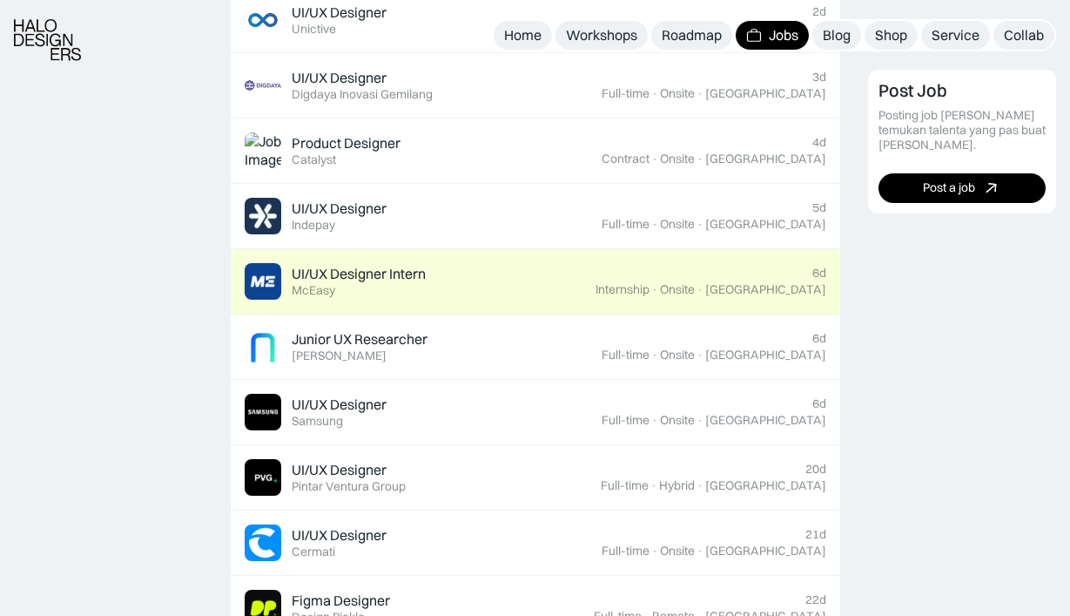
scroll to position [913, 0]
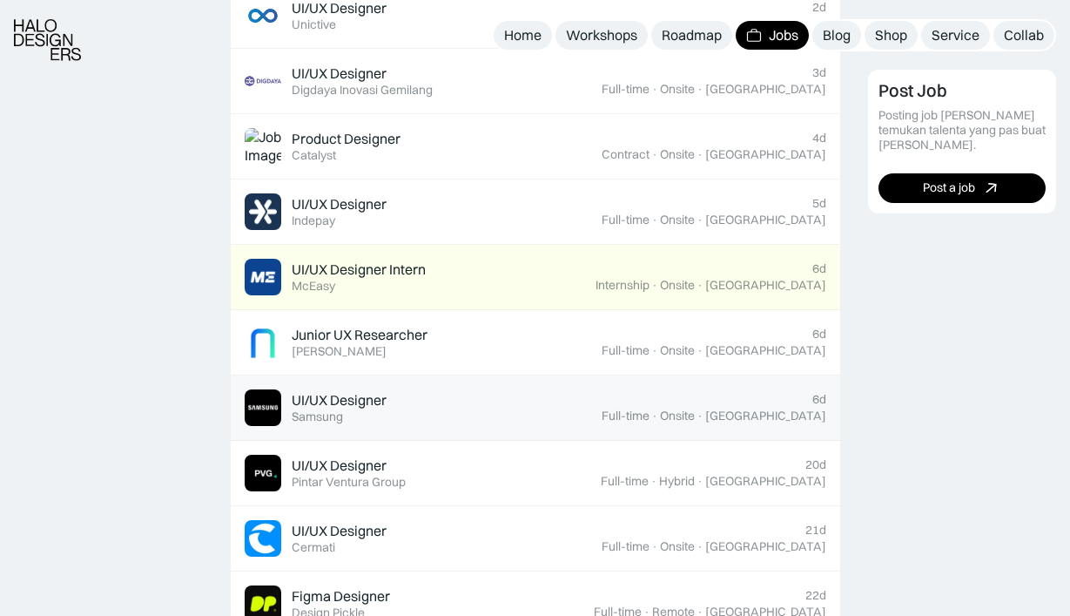
click at [470, 395] on div "UI/UX Designer Featured Samsung" at bounding box center [423, 407] width 357 height 37
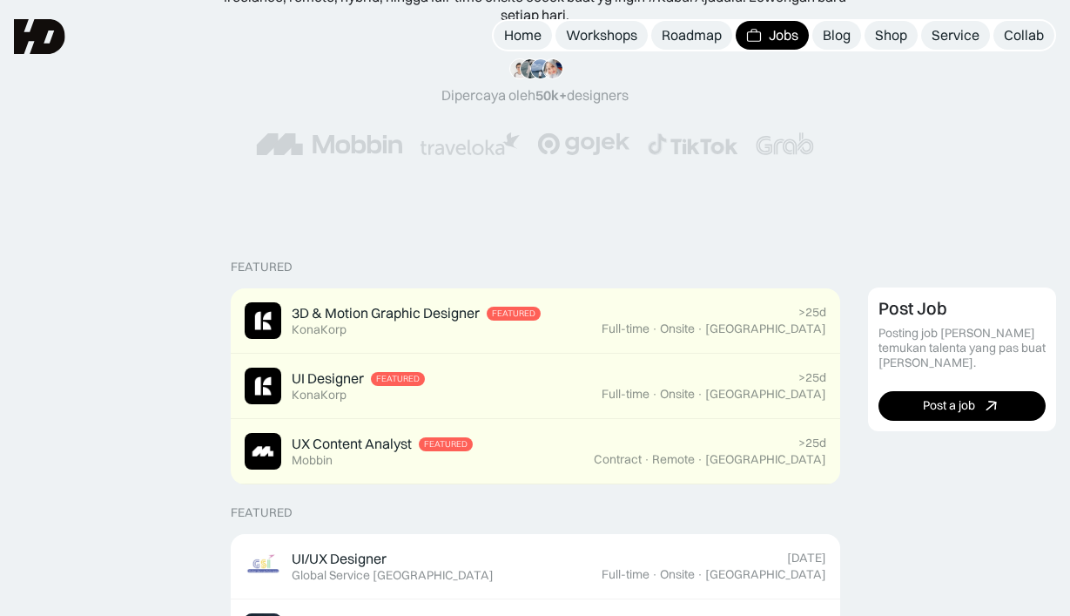
scroll to position [0, 0]
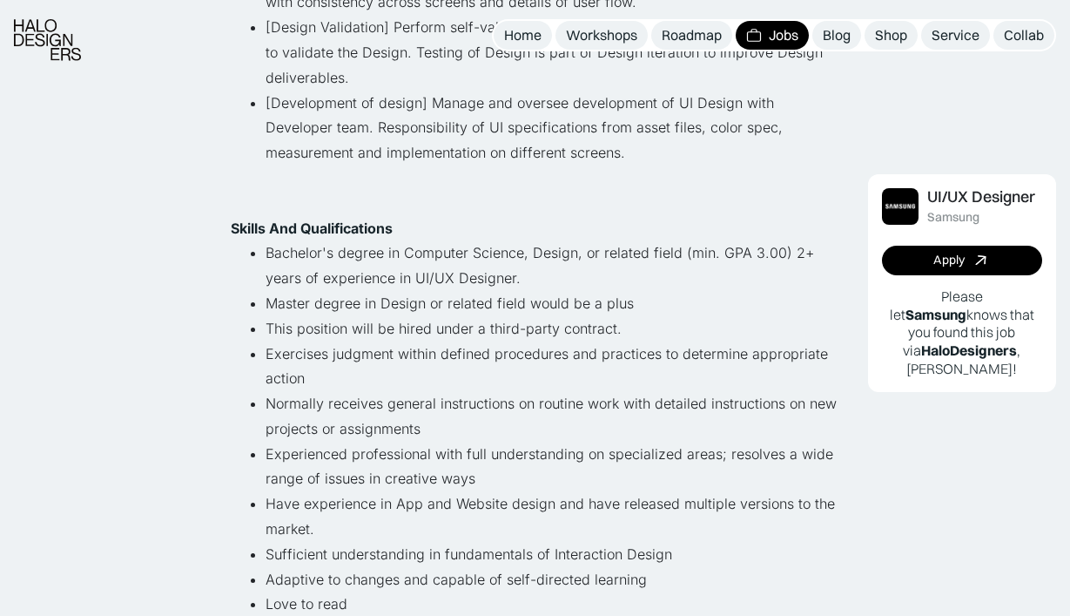
scroll to position [647, 0]
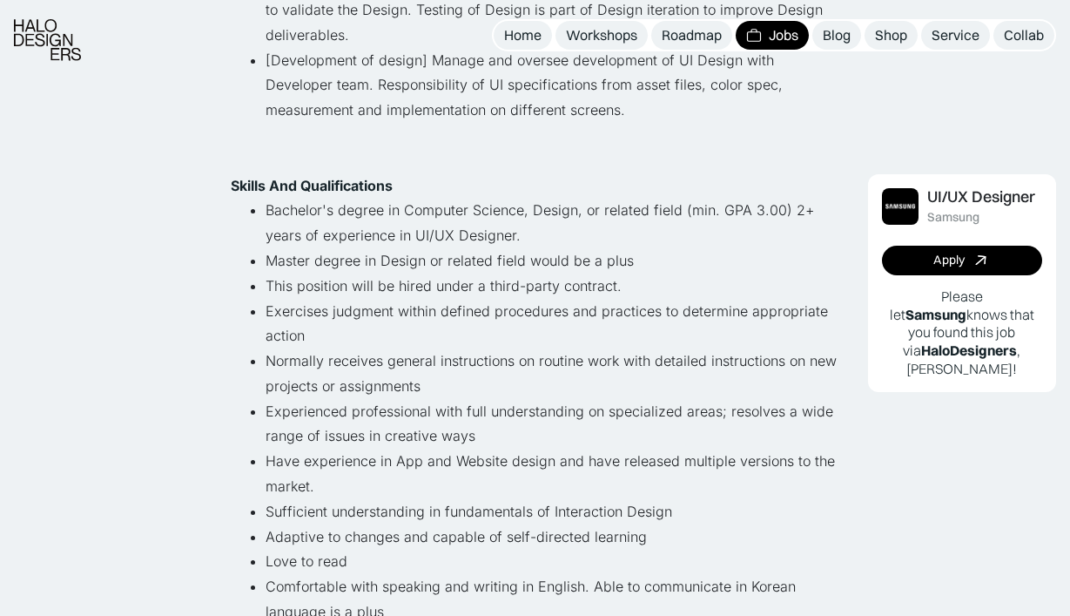
click at [371, 255] on li "Master degree in Design or related field would be a plus" at bounding box center [553, 260] width 575 height 25
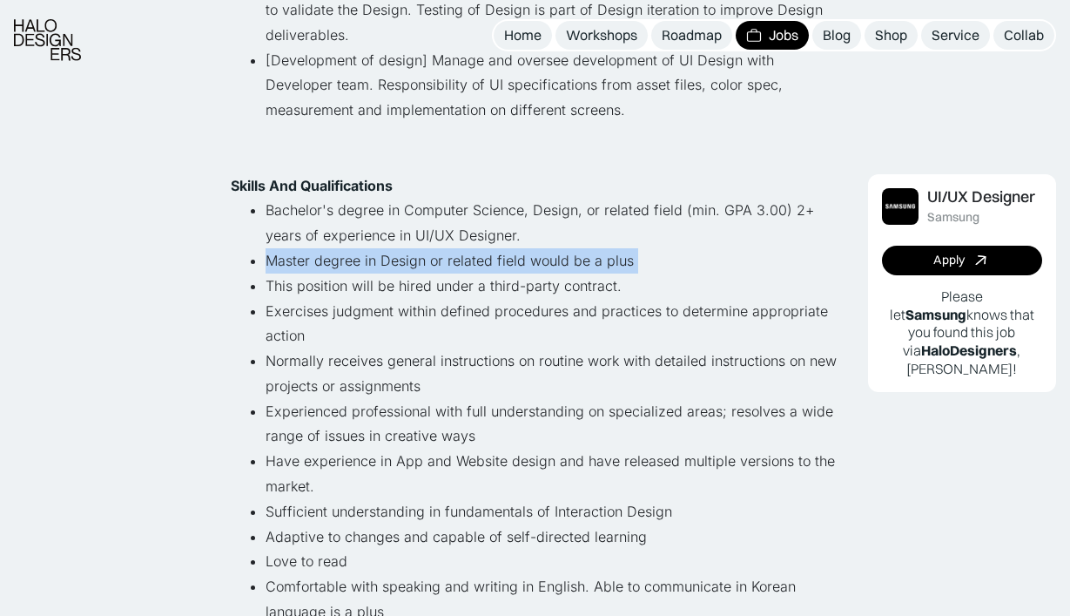
click at [396, 217] on li "Bachelor's degree in Computer Science, Design, or related field (min. GPA 3.00)…" at bounding box center [553, 223] width 575 height 51
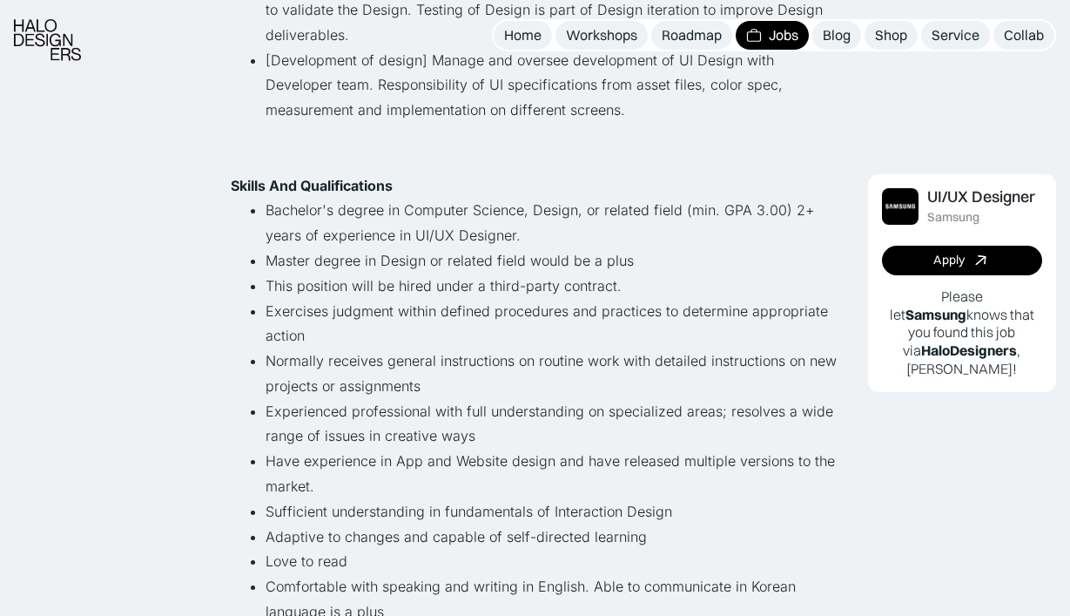
click at [396, 217] on li "Bachelor's degree in Computer Science, Design, or related field (min. GPA 3.00)…" at bounding box center [553, 223] width 575 height 51
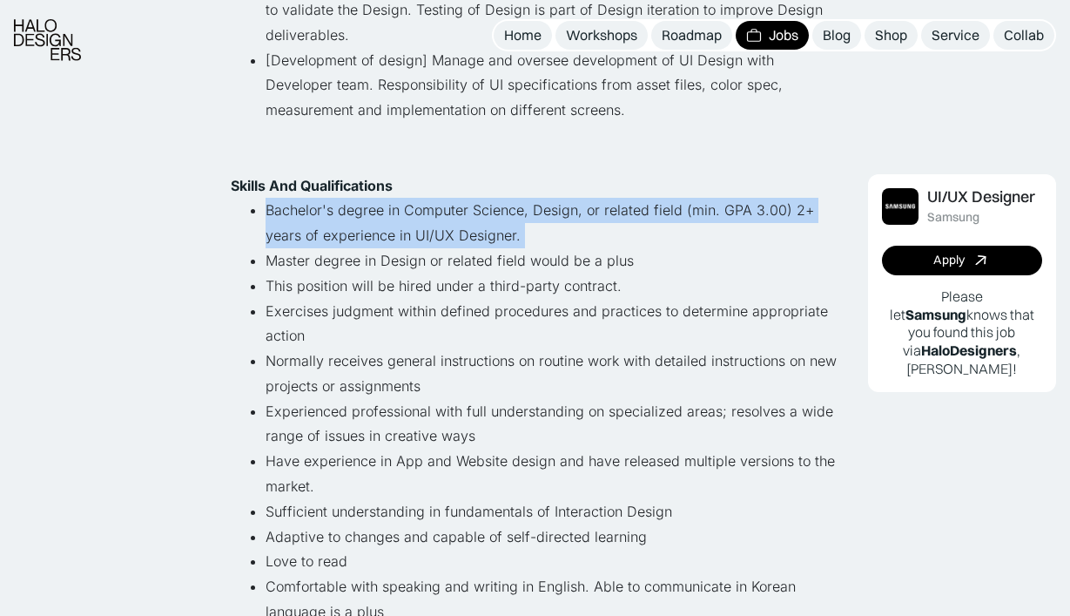
click at [395, 306] on li "Exercises judgment within defined procedures and practices to determine appropr…" at bounding box center [553, 324] width 575 height 51
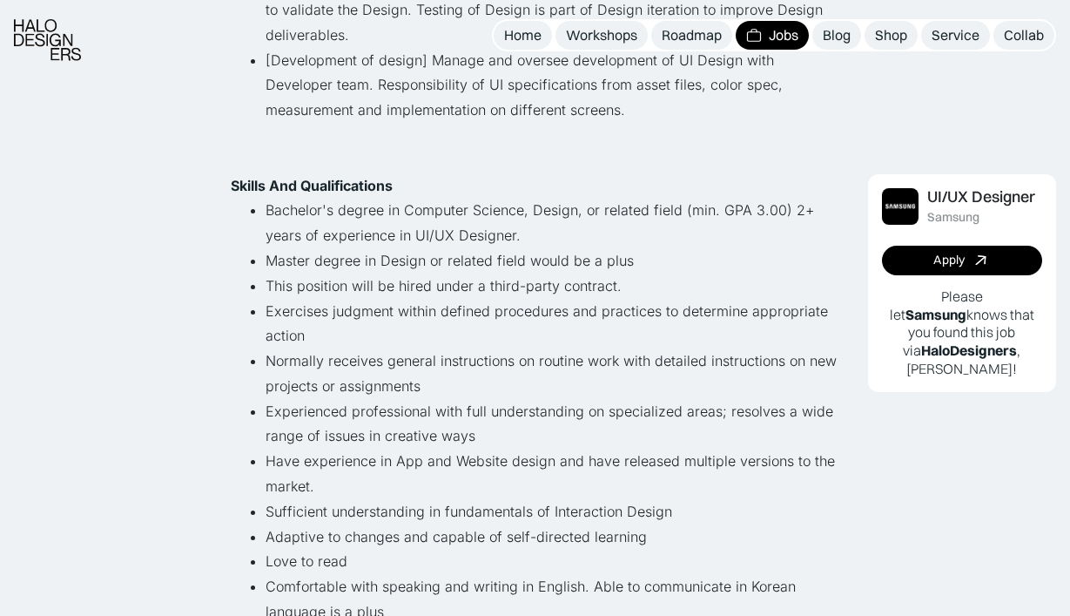
click at [395, 306] on li "Exercises judgment within defined procedures and practices to determine appropr…" at bounding box center [553, 324] width 575 height 51
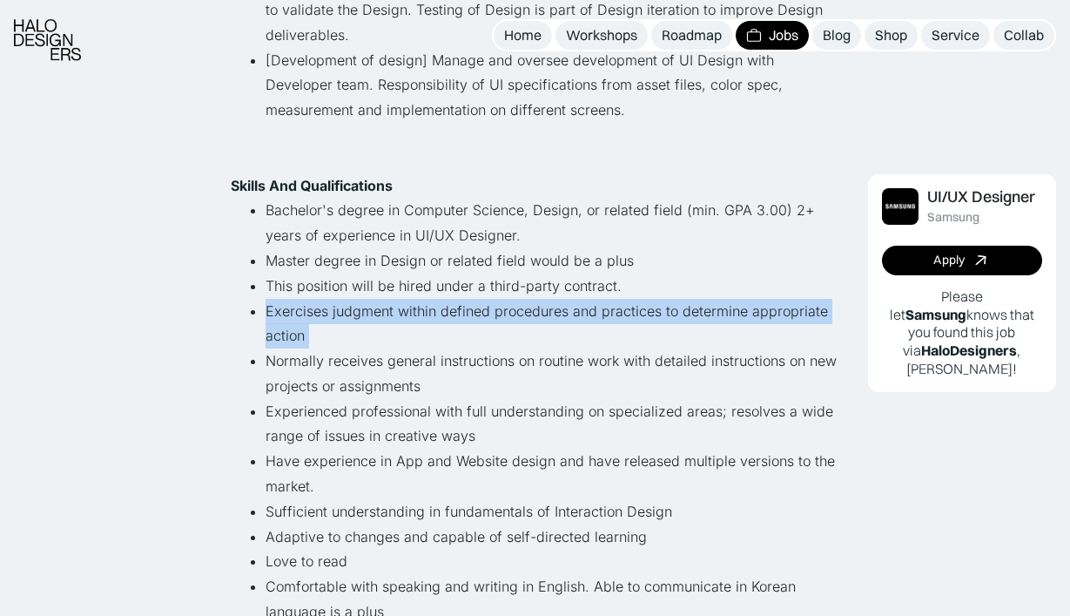
click at [402, 364] on li "Normally receives general instructions on routine work with detailed instructio…" at bounding box center [553, 373] width 575 height 51
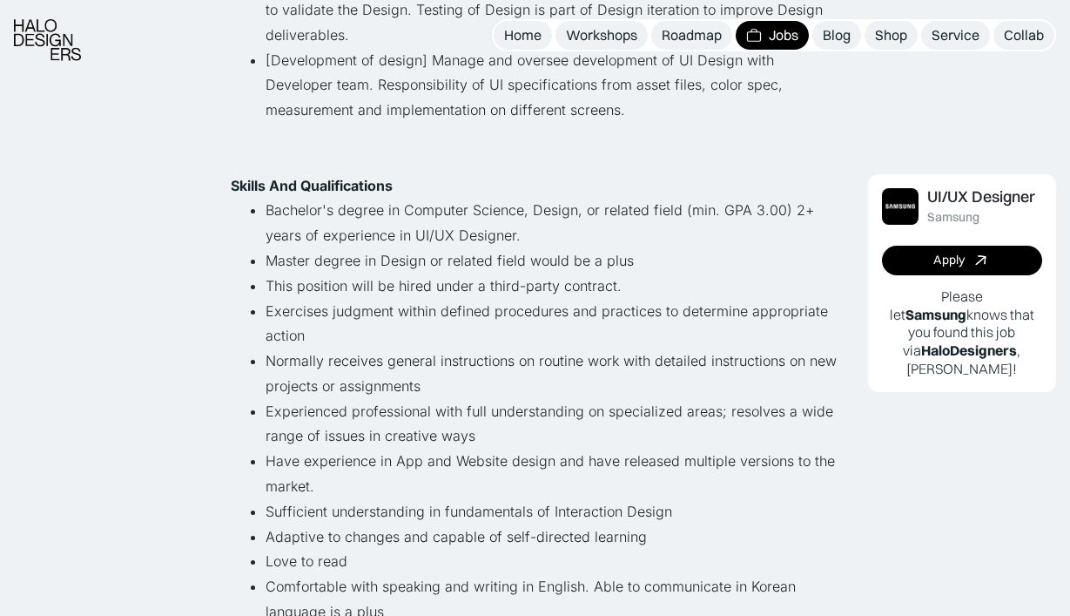
click at [402, 364] on li "Normally receives general instructions on routine work with detailed instructio…" at bounding box center [553, 373] width 575 height 51
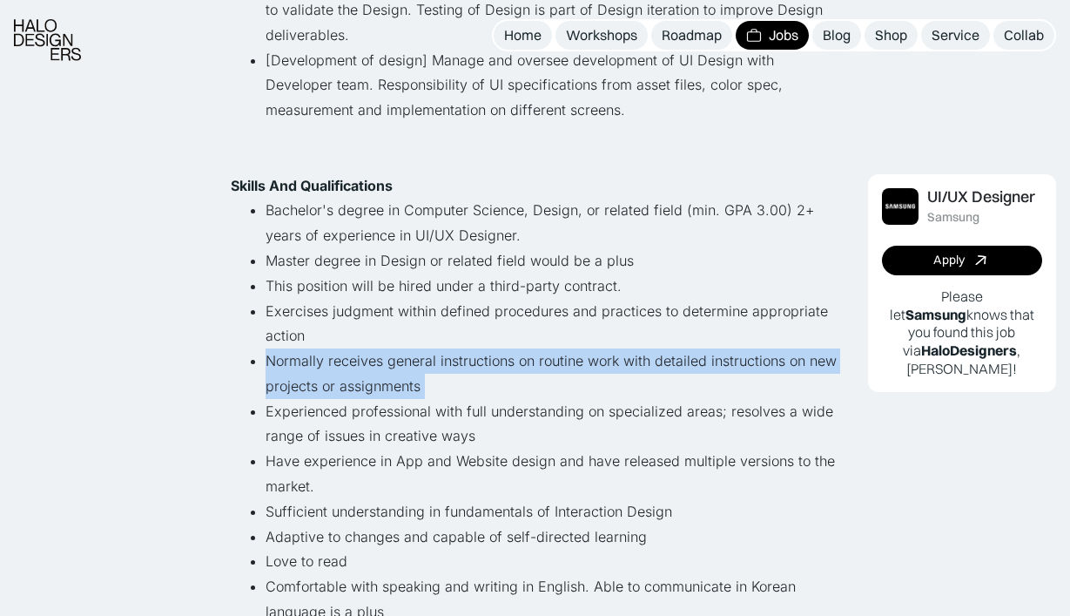
click at [409, 440] on li "Experienced professional with full understanding on specialized areas; resolves…" at bounding box center [553, 424] width 575 height 51
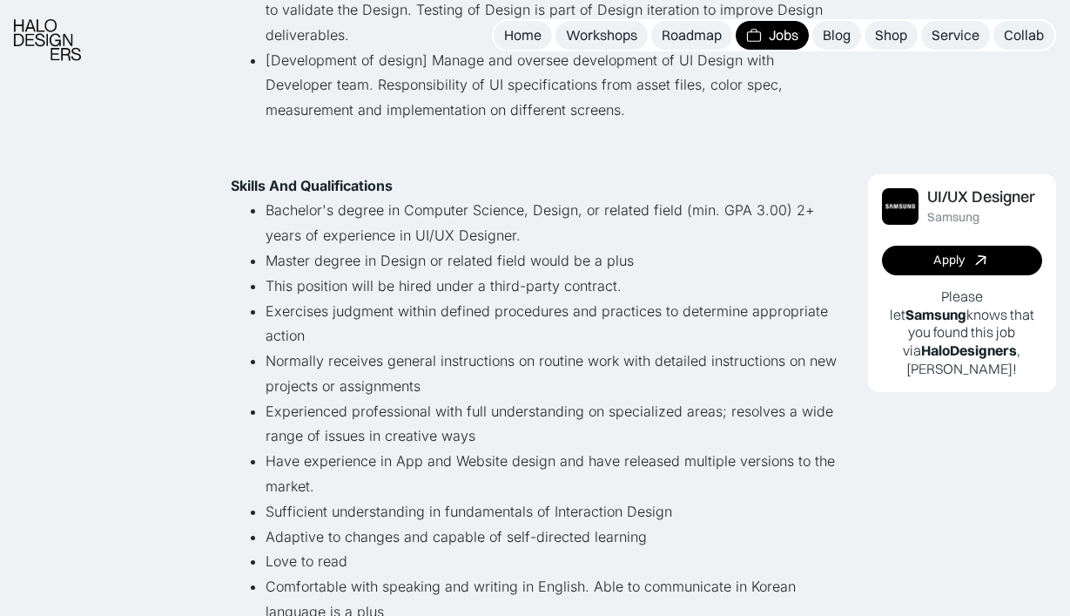
click at [409, 440] on li "Experienced professional with full understanding on specialized areas; resolves…" at bounding box center [553, 424] width 575 height 51
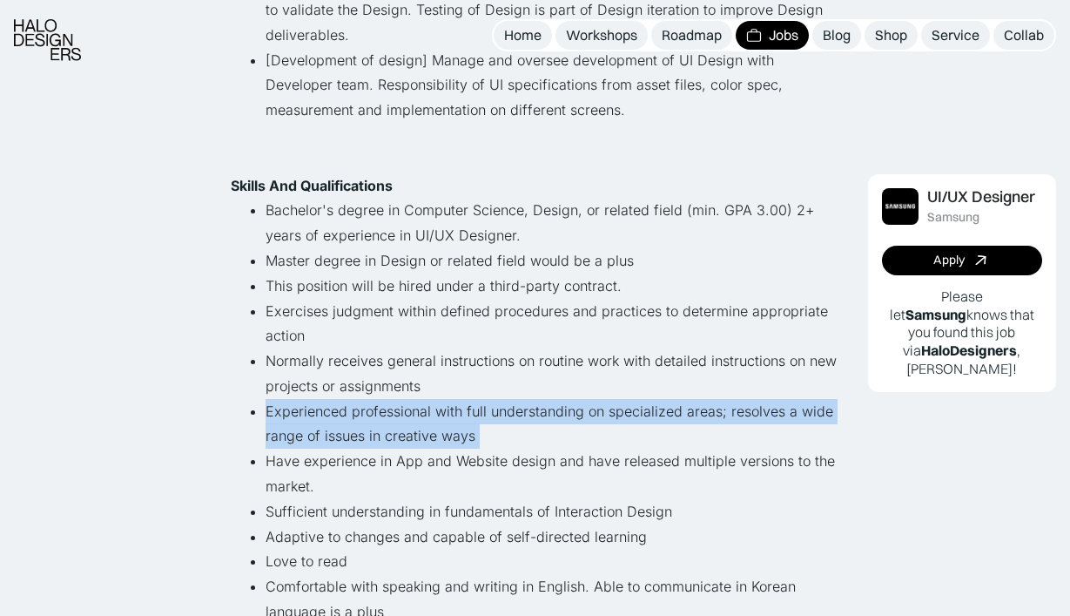
click at [422, 486] on li "Have experience in App and Website design and have released multiple versions t…" at bounding box center [553, 474] width 575 height 51
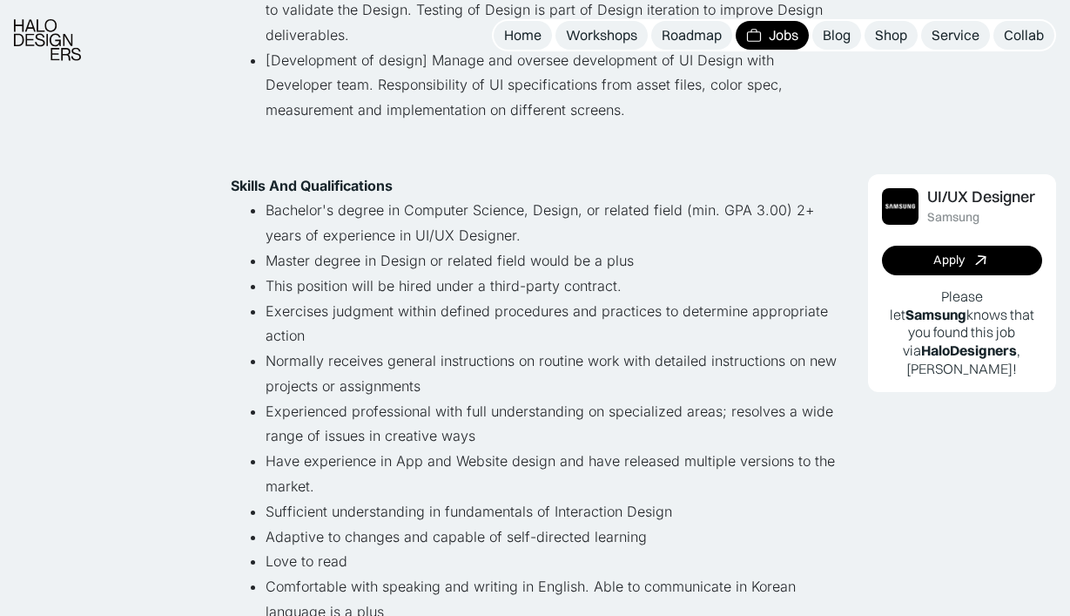
click at [422, 486] on li "Have experience in App and Website design and have released multiple versions t…" at bounding box center [553, 474] width 575 height 51
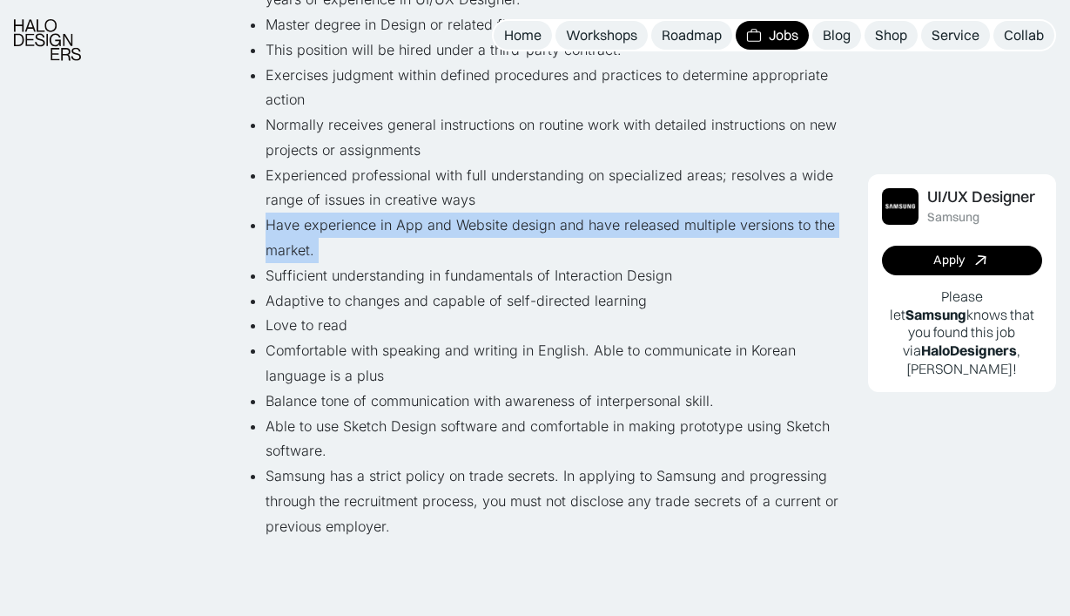
scroll to position [915, 0]
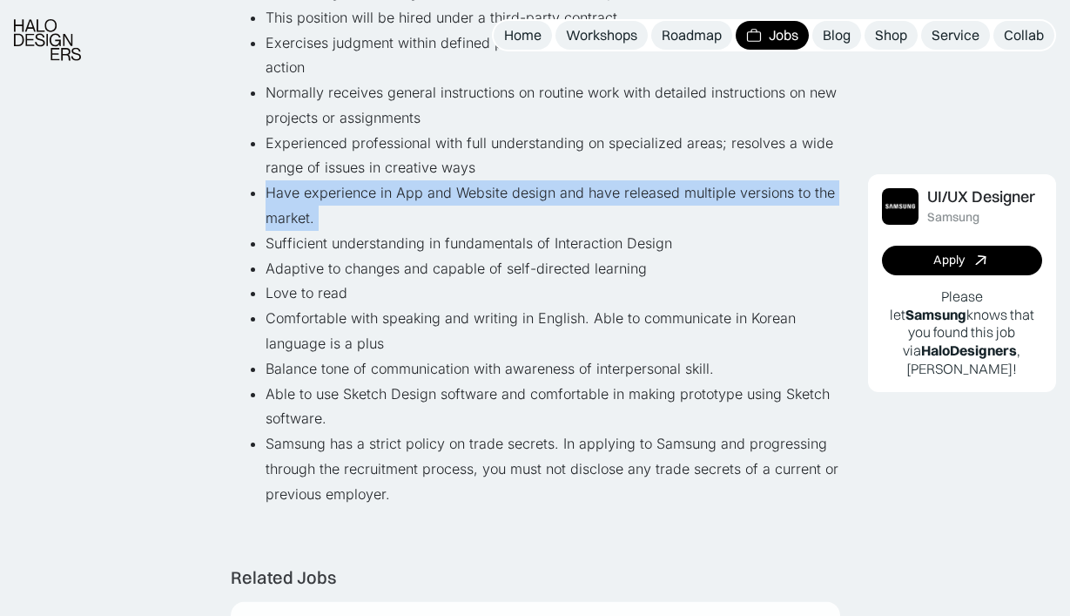
click at [404, 388] on li "Able to use Sketch Design software and comfortable in making prototype using Sk…" at bounding box center [553, 407] width 575 height 51
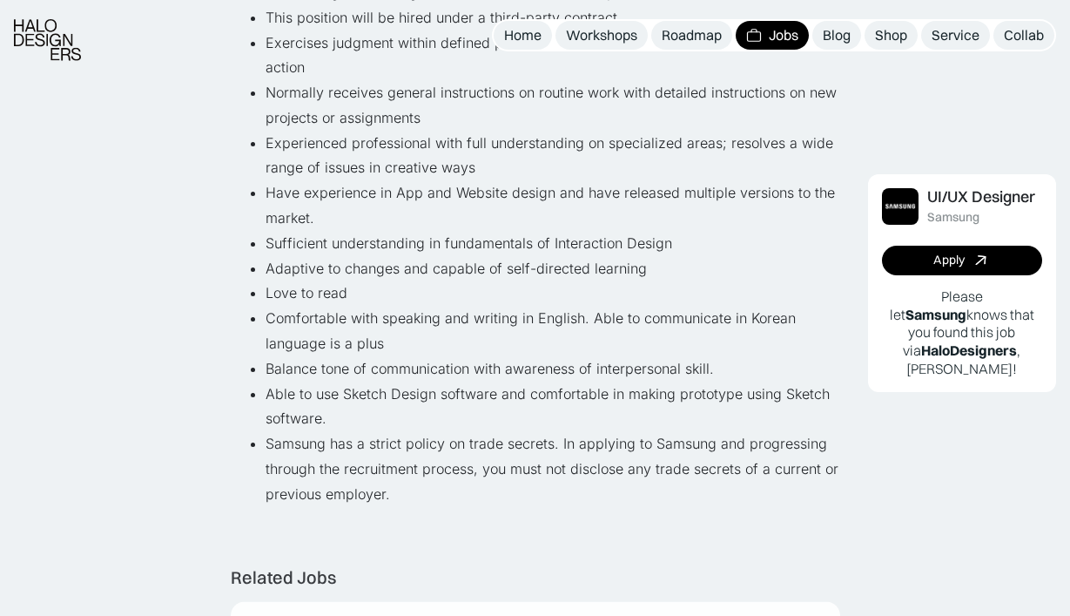
click at [404, 388] on li "Able to use Sketch Design software and comfortable in making prototype using Sk…" at bounding box center [553, 407] width 575 height 51
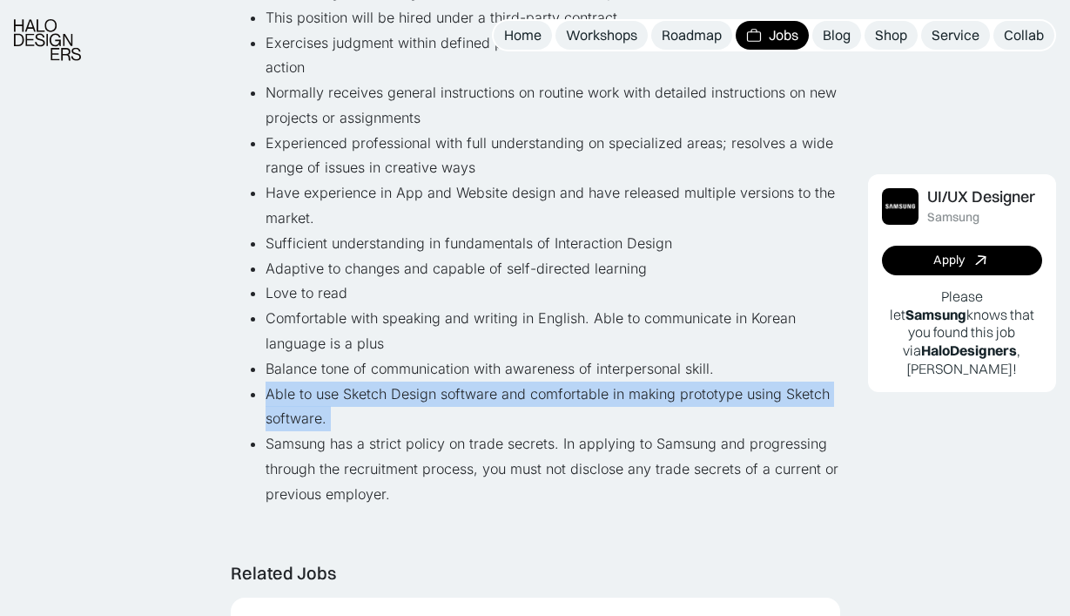
click at [408, 441] on li "Samsung has a strict policy on trade secrets. In applying to Samsung and progre…" at bounding box center [553, 468] width 575 height 75
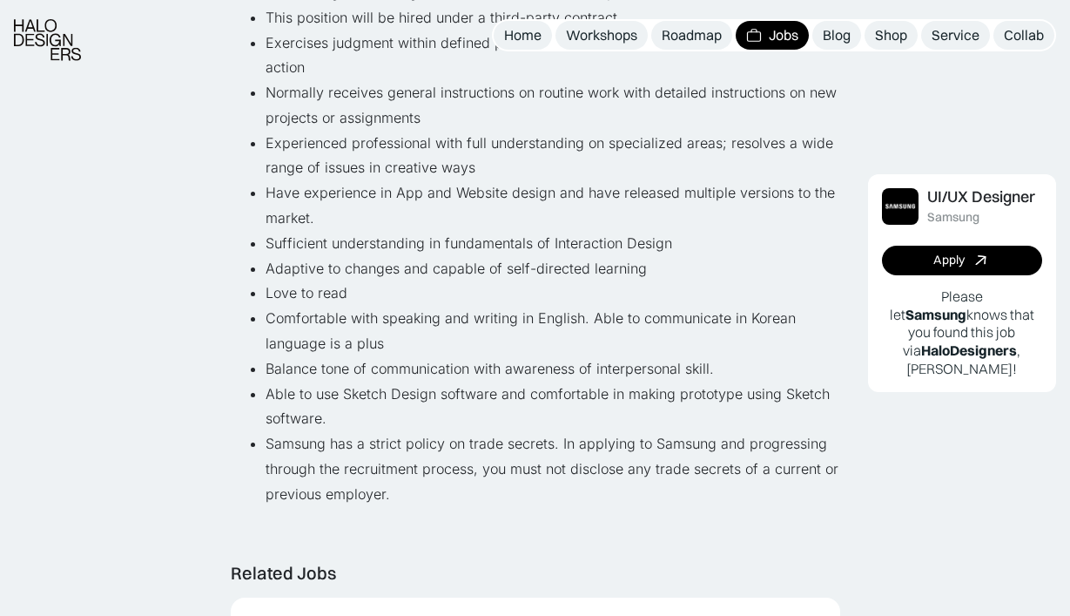
click at [408, 441] on li "Samsung has a strict policy on trade secrets. In applying to Samsung and progre…" at bounding box center [553, 468] width 575 height 75
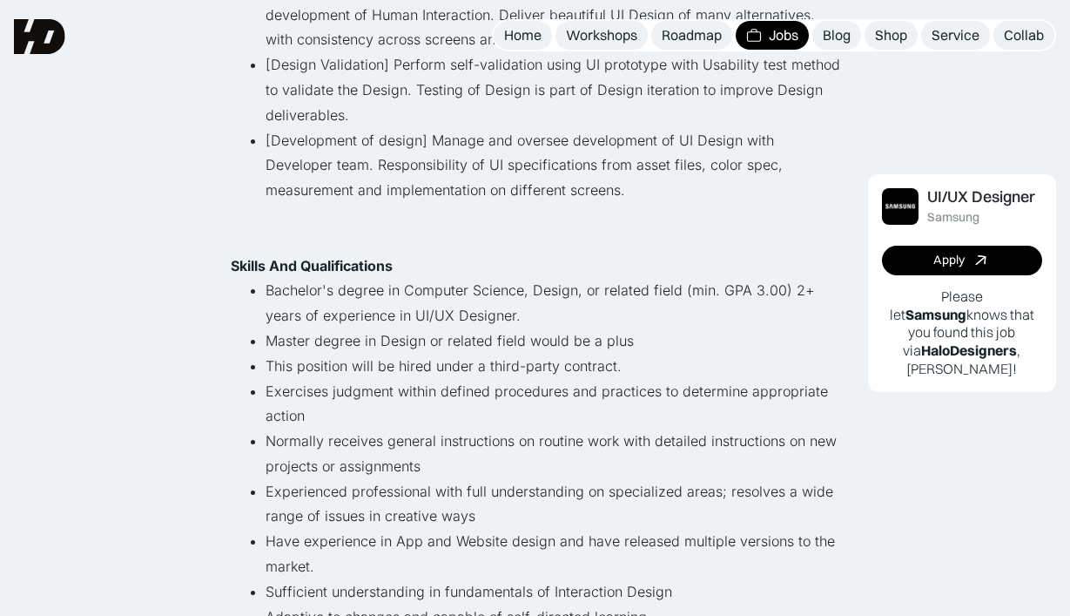
scroll to position [0, 0]
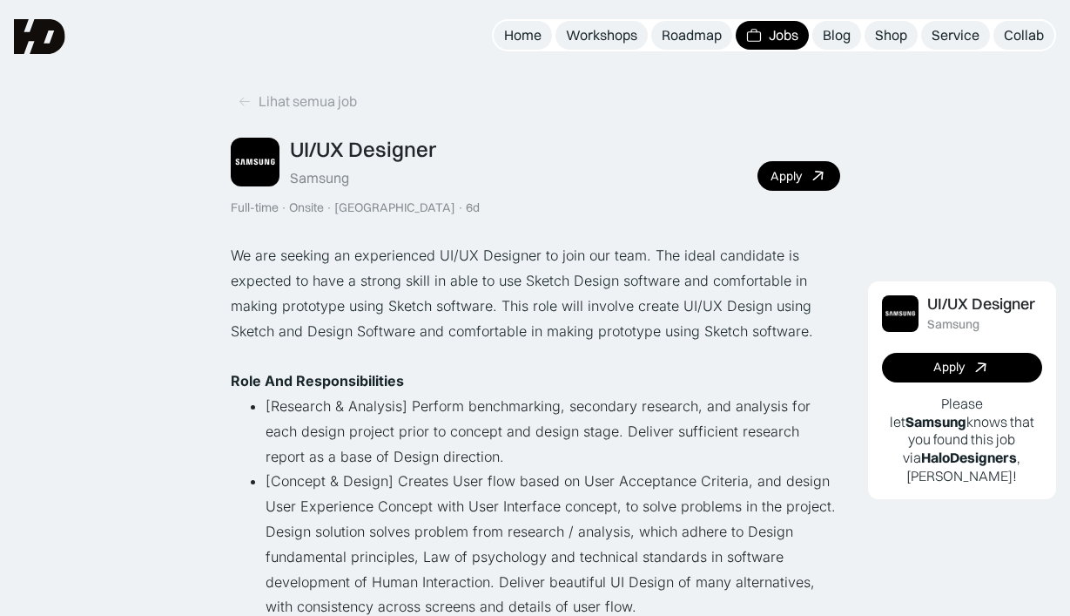
click at [457, 243] on p "We are seeking an experienced UI/UX Designer to join our team. The ideal candid…" at bounding box center [536, 293] width 610 height 100
click at [466, 274] on p "We are seeking an experienced UI/UX Designer to join our team. The ideal candid…" at bounding box center [536, 293] width 610 height 100
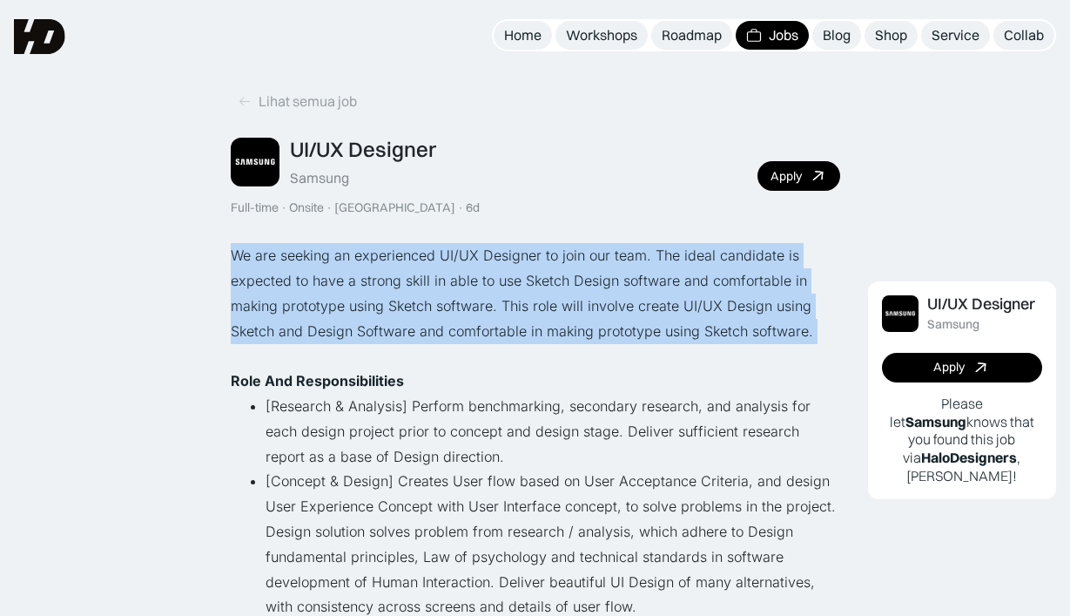
click at [474, 362] on p "‍" at bounding box center [536, 355] width 610 height 25
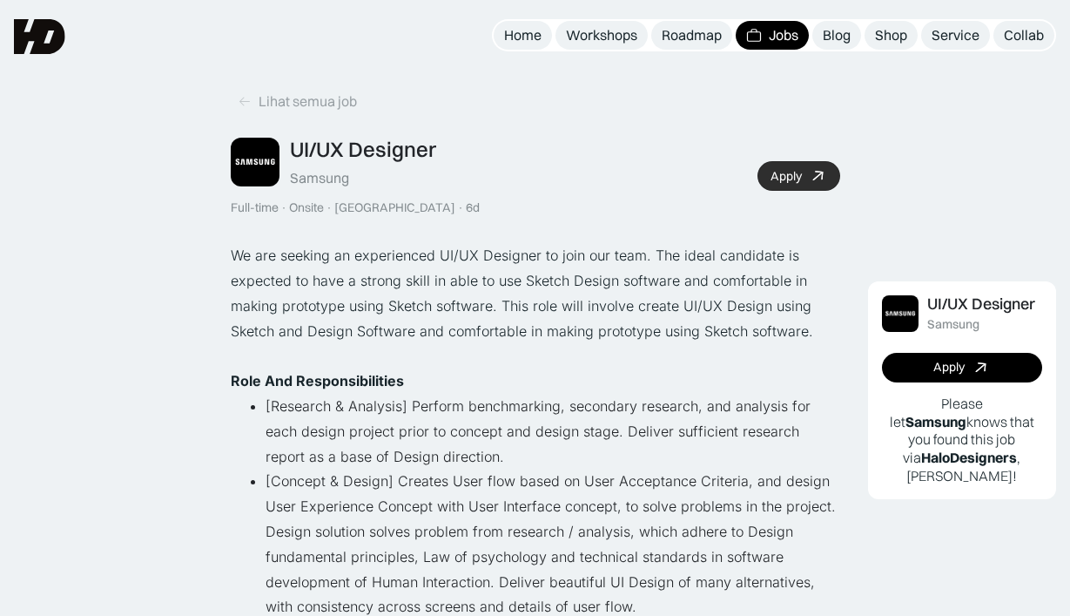
click at [788, 171] on div "Apply" at bounding box center [786, 176] width 31 height 15
